Goal: Find specific page/section: Find specific page/section

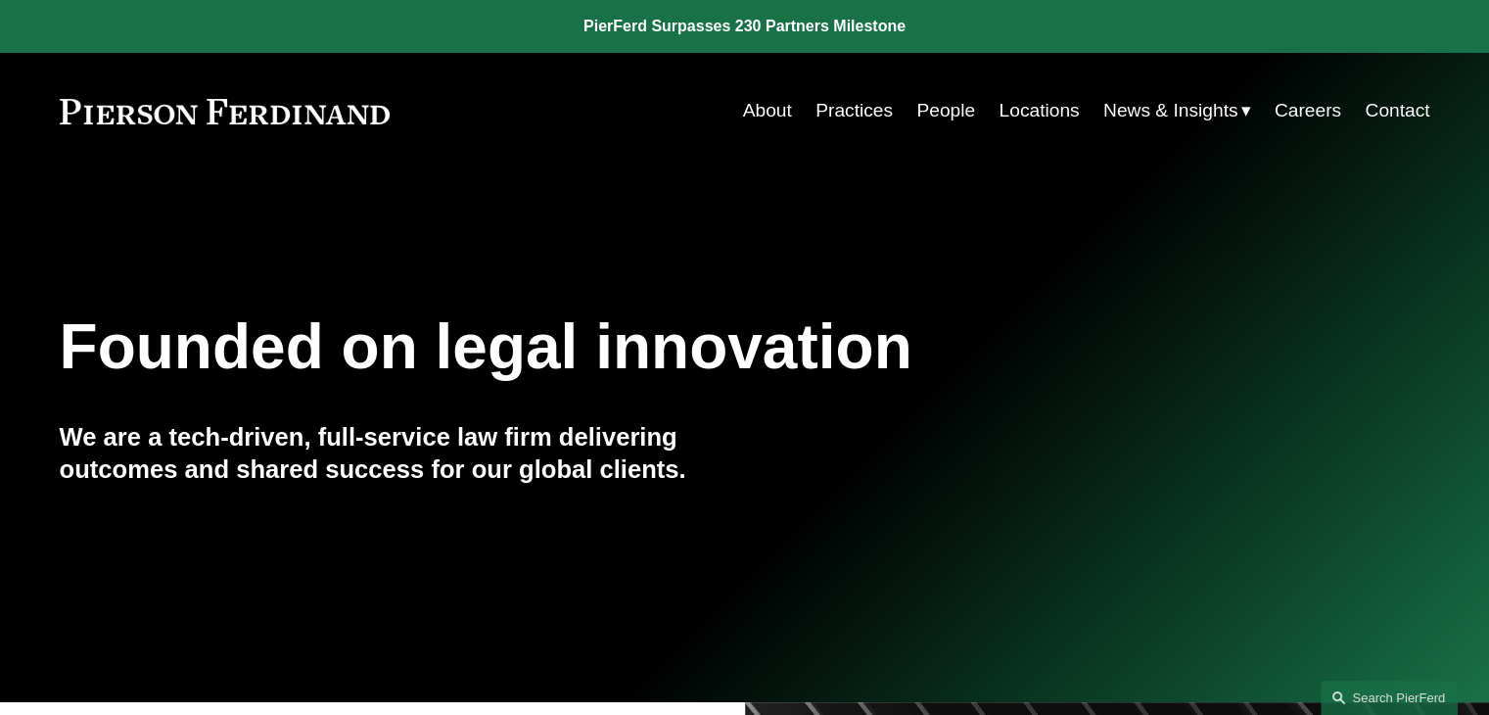
click at [975, 120] on nav "About Practices People Locations News & Insights News Insights Blogs Careers Co…" at bounding box center [1086, 110] width 687 height 37
click at [953, 120] on link "People" at bounding box center [946, 110] width 59 height 37
click at [944, 107] on link "People" at bounding box center [946, 110] width 59 height 37
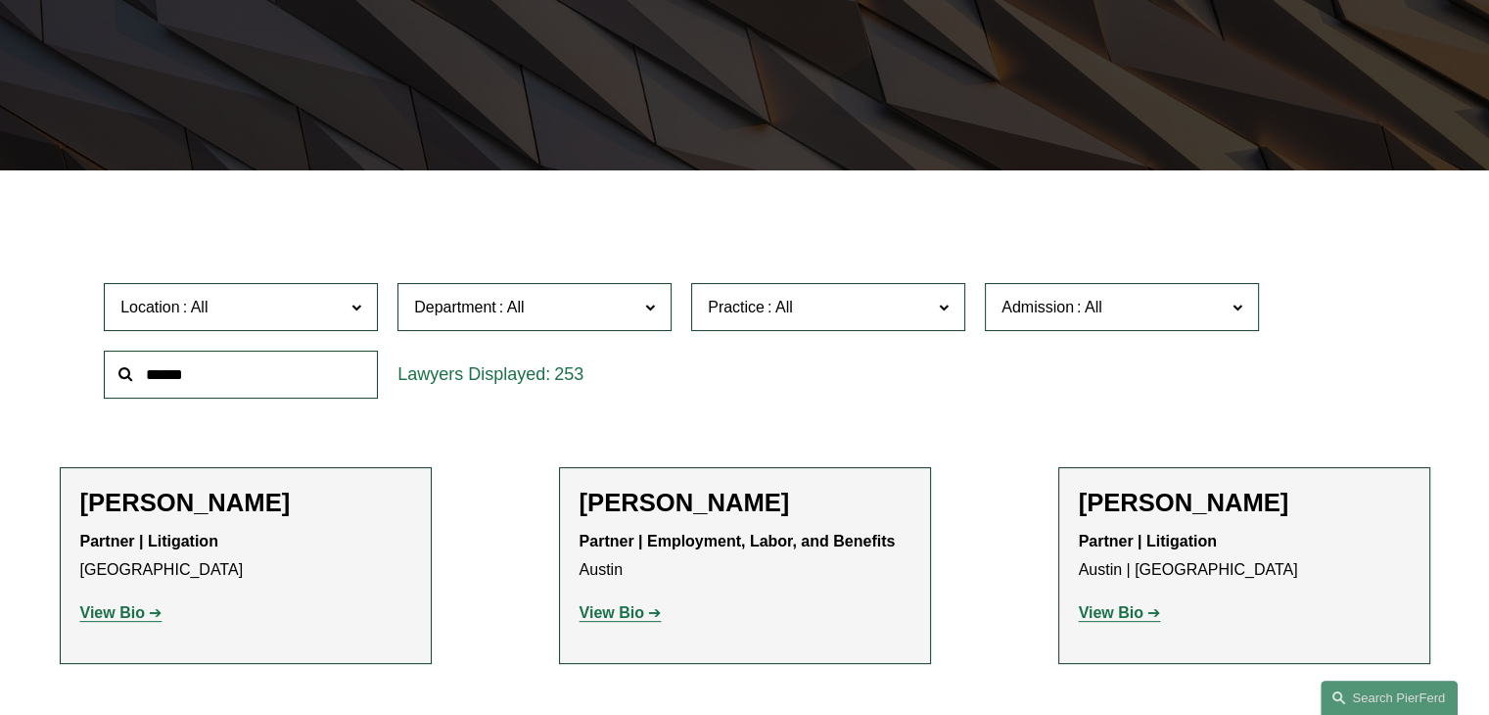
scroll to position [2131, 0]
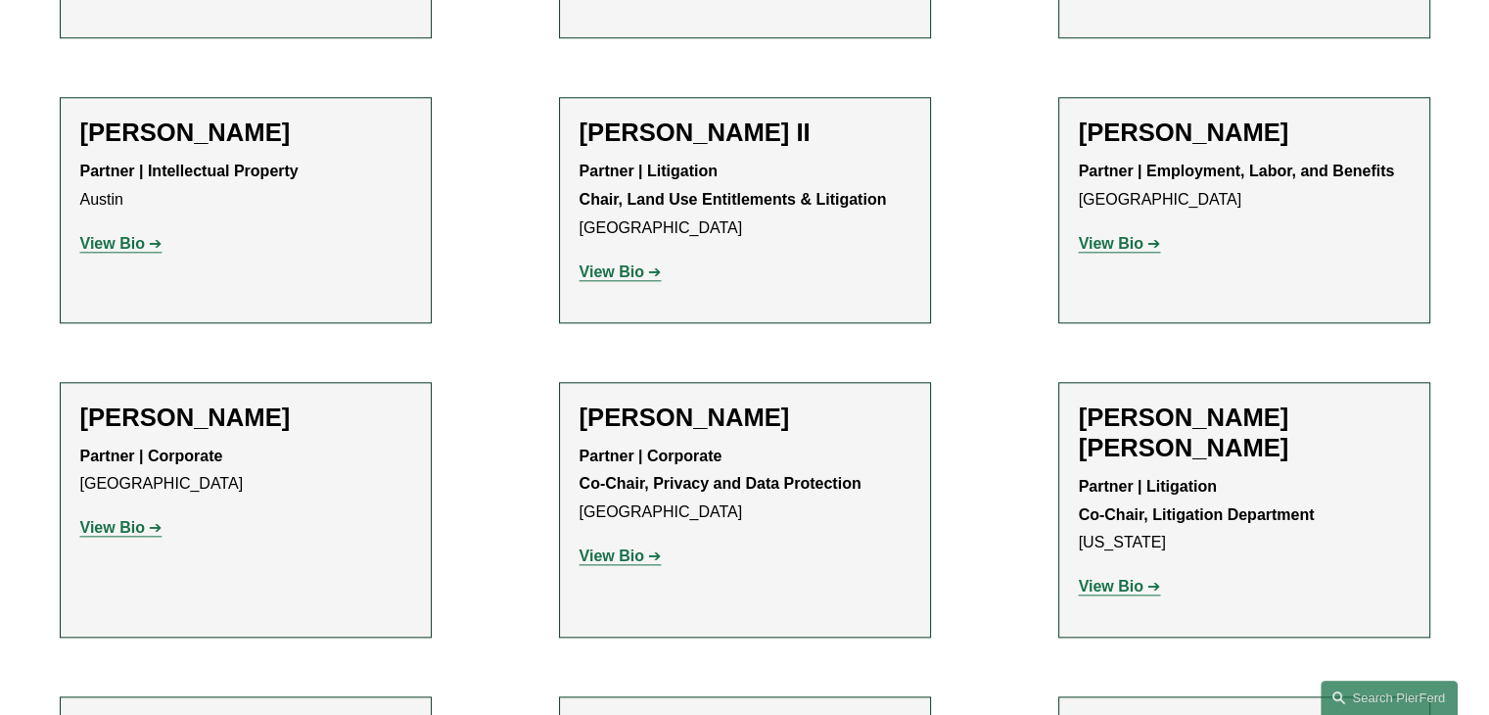
click at [834, 402] on h2 "Kimberly Dempsey Booher" at bounding box center [745, 417] width 331 height 30
click at [610, 547] on strong "View Bio" at bounding box center [612, 555] width 65 height 17
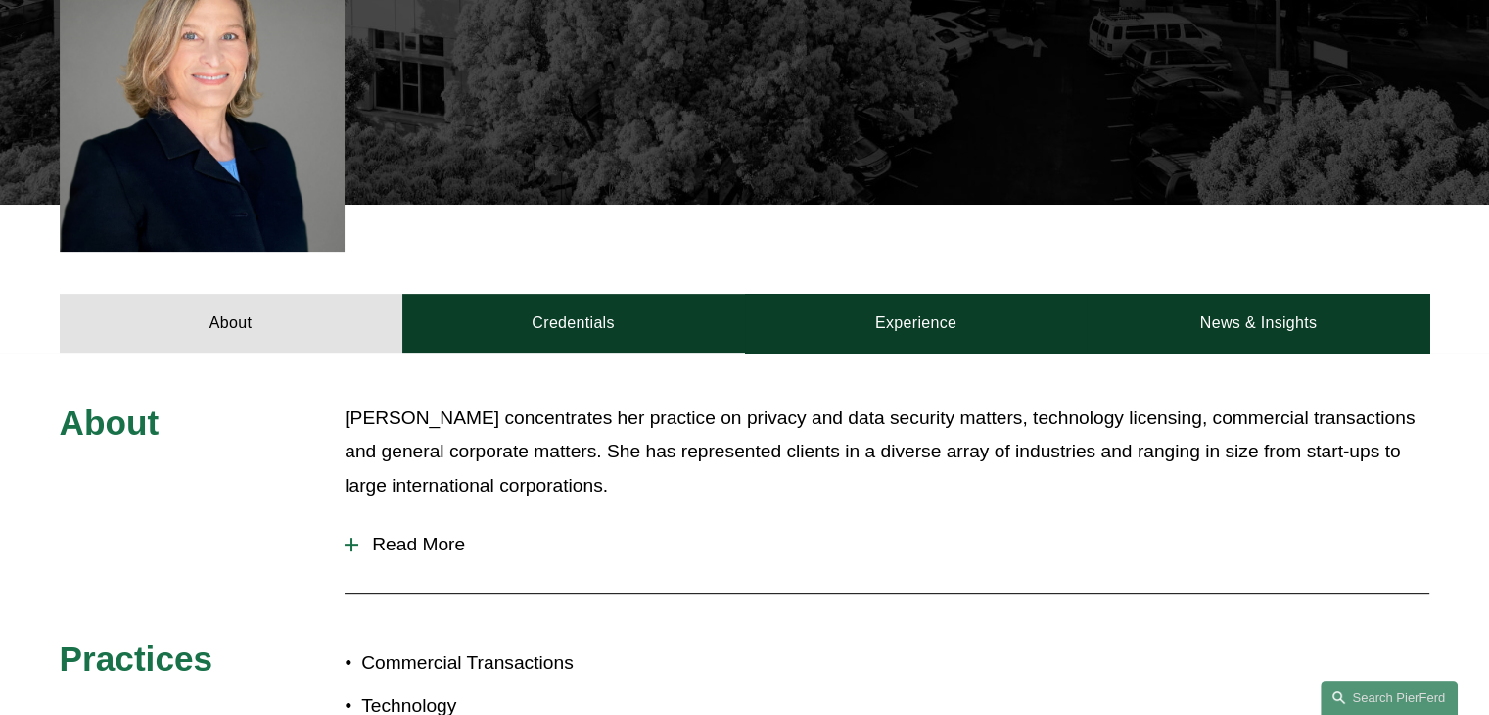
scroll to position [783, 0]
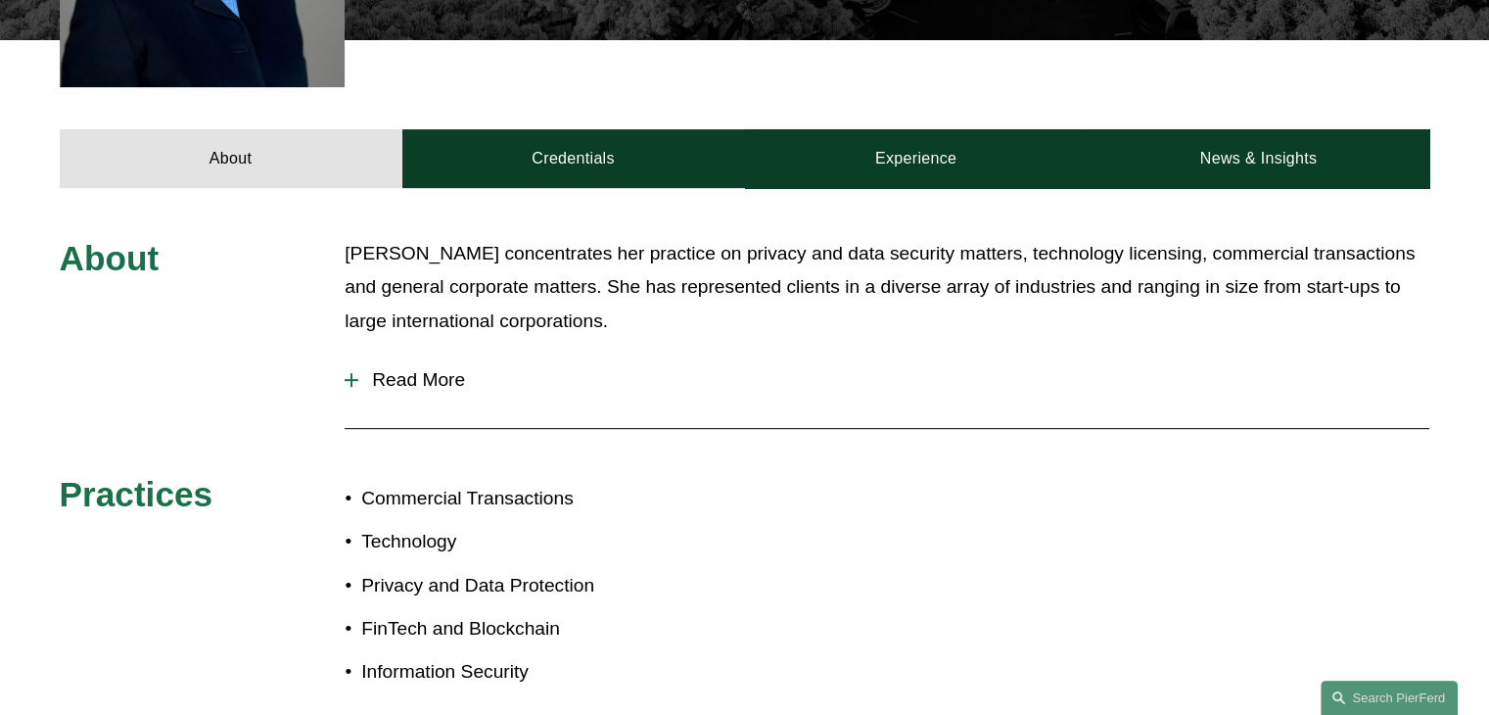
click at [385, 369] on span "Read More" at bounding box center [893, 380] width 1071 height 22
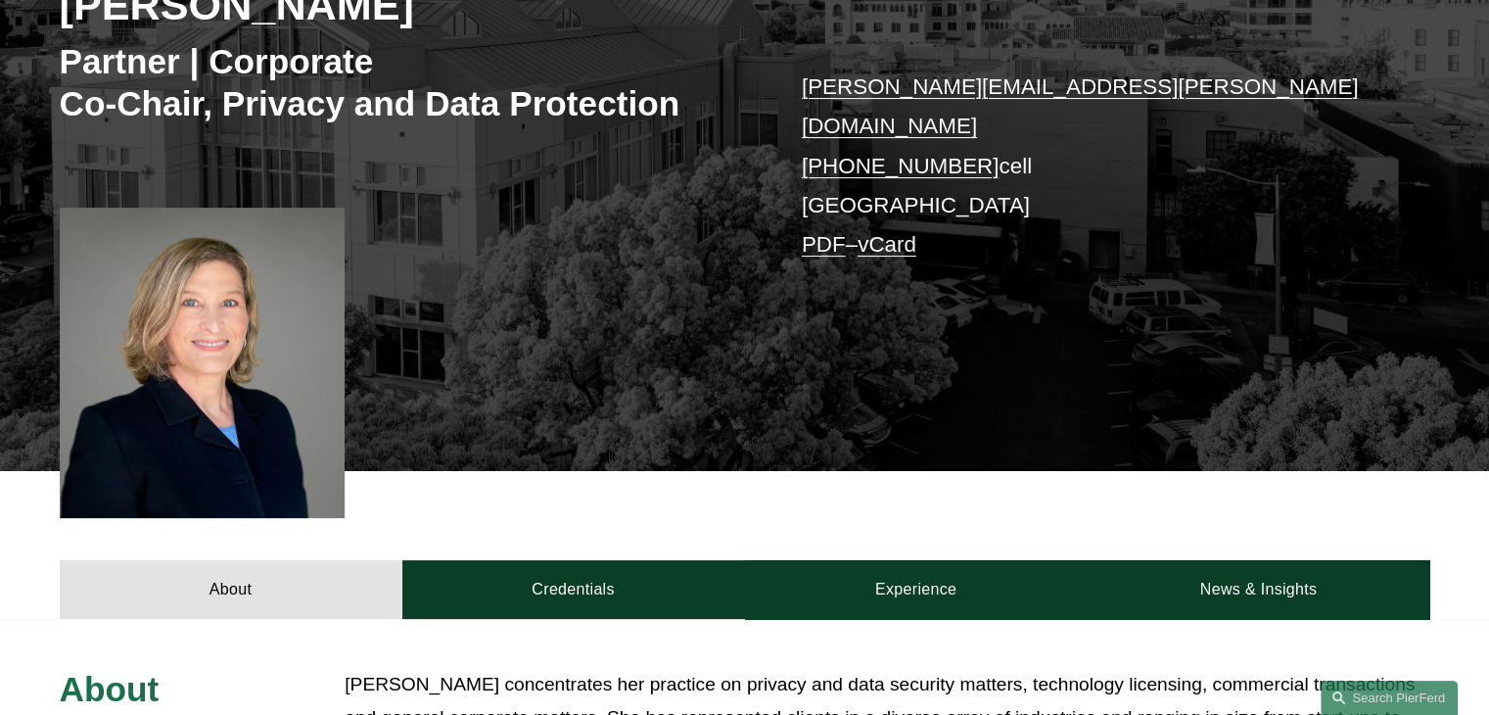
scroll to position [118, 0]
